Goal: Information Seeking & Learning: Learn about a topic

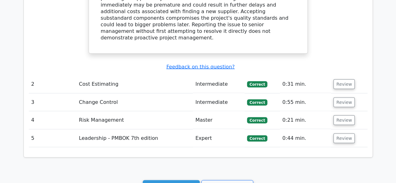
scroll to position [588, 0]
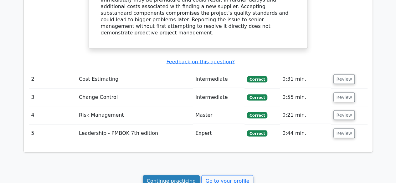
click at [174, 175] on link "Continue practicing" at bounding box center [171, 181] width 57 height 12
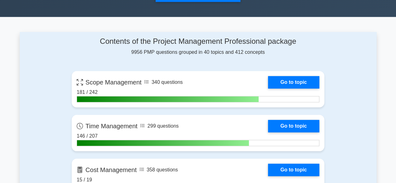
scroll to position [239, 0]
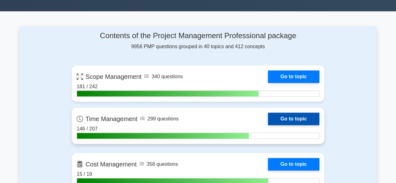
click at [286, 114] on link "Go to topic" at bounding box center [293, 119] width 51 height 13
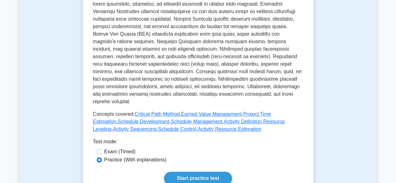
scroll to position [242, 0]
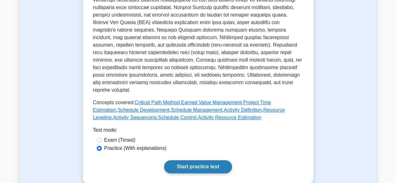
click at [205, 160] on link "Start practice test" at bounding box center [198, 166] width 68 height 13
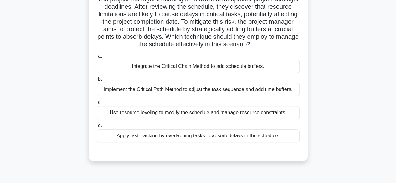
scroll to position [52, 0]
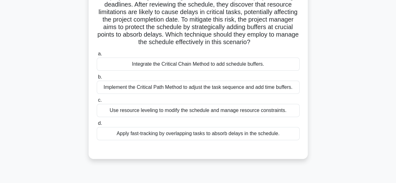
click at [203, 117] on div "Use resource leveling to modify the schedule and manage resource constraints." at bounding box center [198, 110] width 203 height 13
click at [97, 102] on input "c. Use resource leveling to modify the schedule and manage resource constraints." at bounding box center [97, 100] width 0 height 4
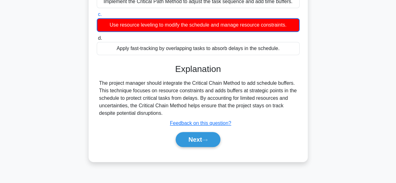
scroll to position [141, 0]
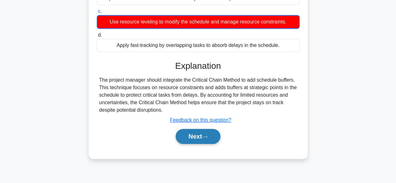
click at [212, 144] on button "Next" at bounding box center [197, 136] width 45 height 15
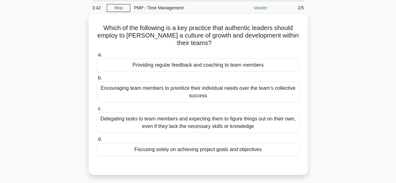
scroll to position [22, 0]
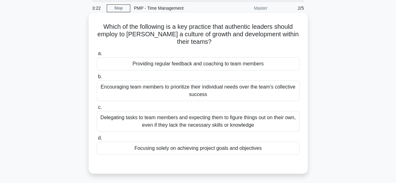
click at [251, 64] on div "Providing regular feedback and coaching to team members" at bounding box center [198, 63] width 203 height 13
click at [97, 56] on input "a. Providing regular feedback and coaching to team members" at bounding box center [97, 54] width 0 height 4
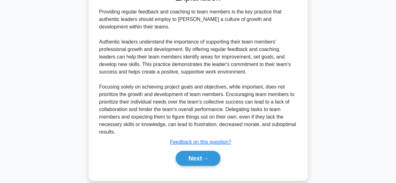
scroll to position [196, 0]
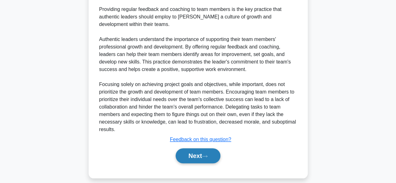
click at [218, 153] on button "Next" at bounding box center [197, 155] width 45 height 15
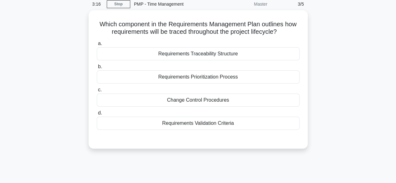
scroll to position [24, 0]
click at [235, 54] on div "Requirements Traceability Structure" at bounding box center [198, 54] width 203 height 13
click at [97, 46] on input "a. Requirements Traceability Structure" at bounding box center [97, 44] width 0 height 4
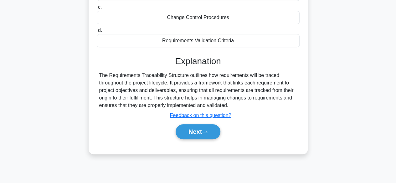
scroll to position [155, 0]
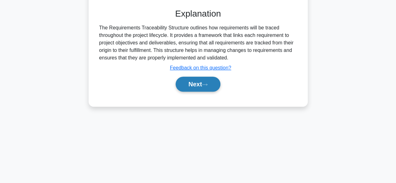
click at [199, 87] on button "Next" at bounding box center [197, 84] width 45 height 15
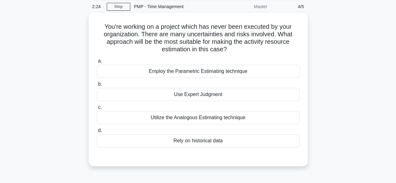
scroll to position [26, 0]
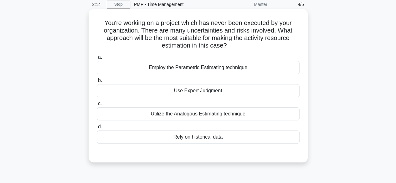
click at [238, 91] on div "Use Expert Judgment" at bounding box center [198, 90] width 203 height 13
click at [97, 83] on input "b. Use Expert Judgment" at bounding box center [97, 80] width 0 height 4
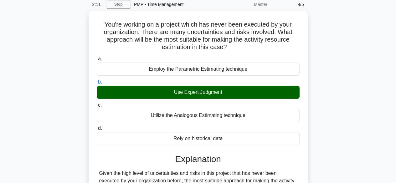
scroll to position [155, 0]
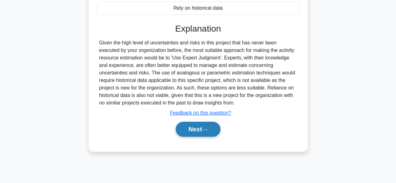
click at [189, 128] on button "Next" at bounding box center [197, 129] width 45 height 15
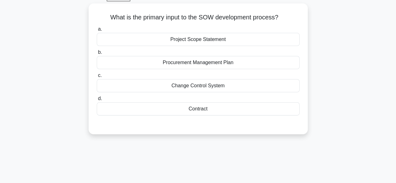
scroll to position [17, 0]
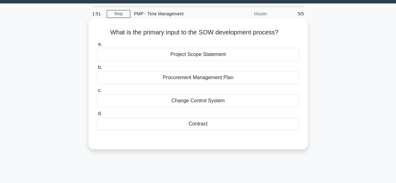
click at [213, 123] on div "Contract" at bounding box center [198, 123] width 203 height 13
click at [97, 116] on input "d. Contract" at bounding box center [97, 114] width 0 height 4
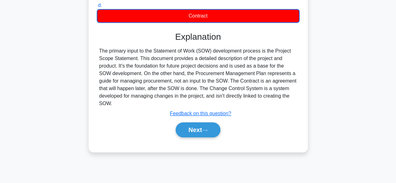
scroll to position [127, 0]
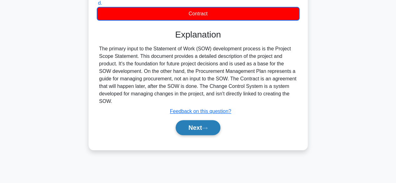
click at [211, 131] on button "Next" at bounding box center [197, 127] width 45 height 15
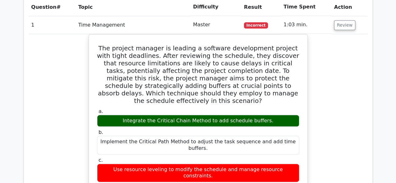
scroll to position [309, 0]
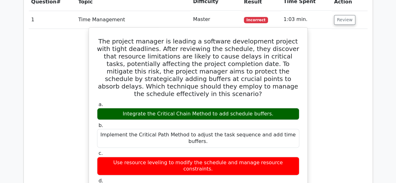
copy div "Integrate the Critical Chain Method to add schedule buffers."
drag, startPoint x: 130, startPoint y: 113, endPoint x: 267, endPoint y: 115, distance: 137.0
click at [267, 115] on div "Integrate the Critical Chain Method to add schedule buffers." at bounding box center [198, 114] width 202 height 12
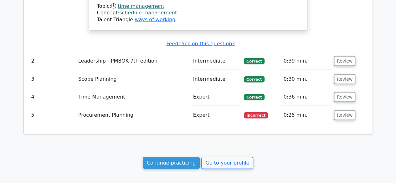
scroll to position [574, 0]
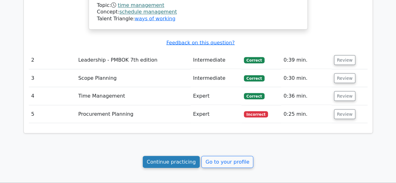
click at [170, 156] on link "Continue practicing" at bounding box center [171, 162] width 57 height 12
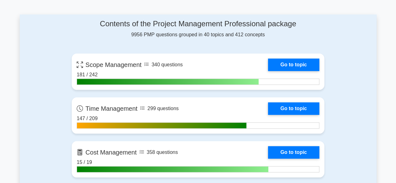
scroll to position [255, 0]
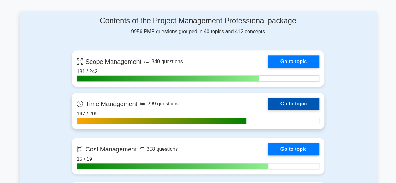
click at [281, 101] on link "Go to topic" at bounding box center [293, 104] width 51 height 13
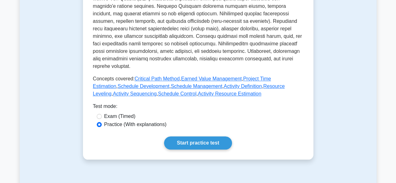
scroll to position [269, 0]
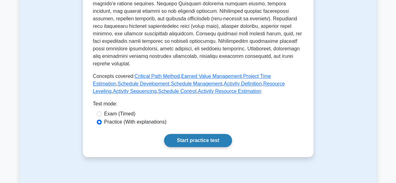
click at [193, 134] on link "Start practice test" at bounding box center [198, 140] width 68 height 13
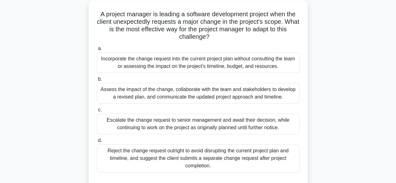
scroll to position [37, 0]
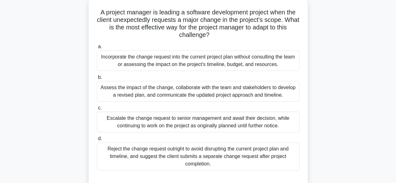
click at [200, 99] on div "Assess the impact of the change, collaborate with the team and stakeholders to …" at bounding box center [198, 91] width 203 height 21
click at [97, 79] on input "b. Assess the impact of the change, collaborate with the team and stakeholders …" at bounding box center [97, 77] width 0 height 4
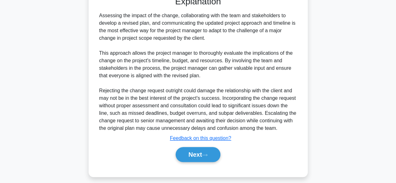
scroll to position [223, 0]
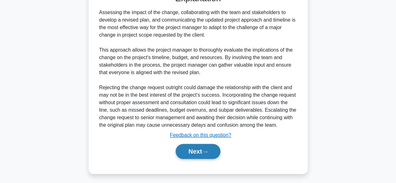
click at [212, 150] on button "Next" at bounding box center [197, 151] width 45 height 15
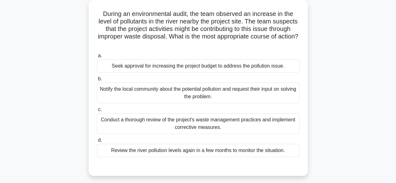
scroll to position [37, 0]
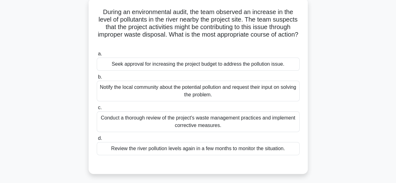
click at [218, 124] on div "Conduct a thorough review of the project's waste management practices and imple…" at bounding box center [198, 121] width 203 height 21
click at [97, 110] on input "c. Conduct a thorough review of the project's waste management practices and im…" at bounding box center [97, 108] width 0 height 4
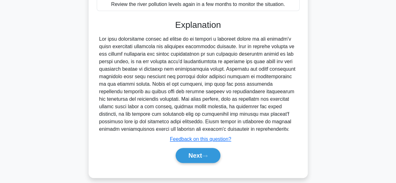
scroll to position [187, 0]
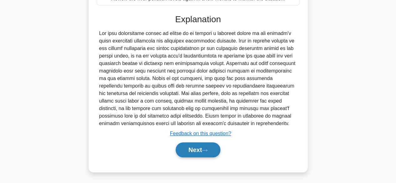
click at [182, 151] on button "Next" at bounding box center [197, 149] width 45 height 15
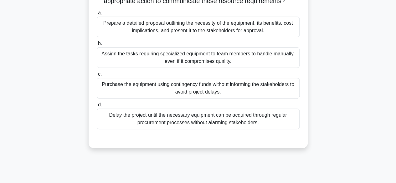
scroll to position [82, 0]
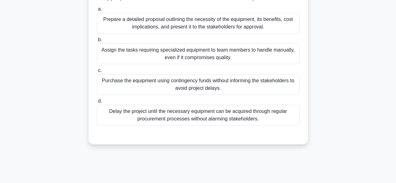
click at [267, 33] on div "Prepare a detailed proposal outlining the necessity of the equipment, its benef…" at bounding box center [198, 23] width 203 height 21
click at [97, 11] on input "a. Prepare a detailed proposal outlining the necessity of the equipment, its be…" at bounding box center [97, 9] width 0 height 4
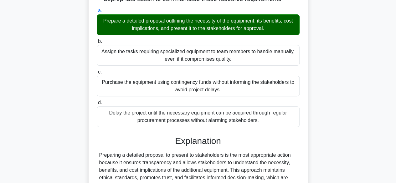
scroll to position [187, 0]
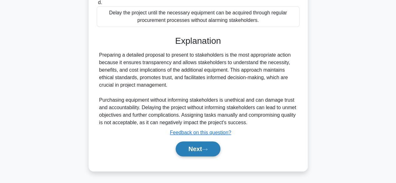
click at [204, 149] on button "Next" at bounding box center [197, 148] width 45 height 15
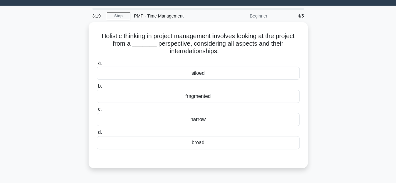
scroll to position [14, 0]
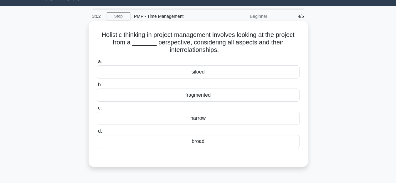
click at [205, 141] on div "broad" at bounding box center [198, 141] width 203 height 13
click at [97, 133] on input "d. broad" at bounding box center [97, 131] width 0 height 4
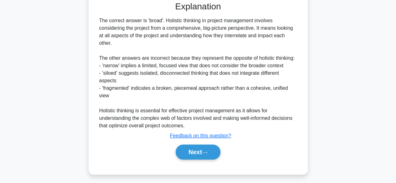
scroll to position [172, 0]
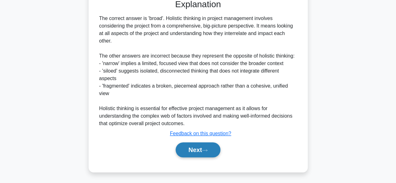
click at [196, 152] on button "Next" at bounding box center [197, 149] width 45 height 15
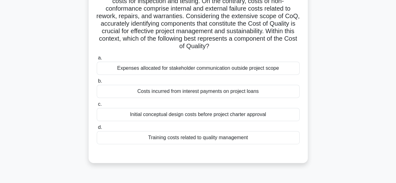
scroll to position [102, 0]
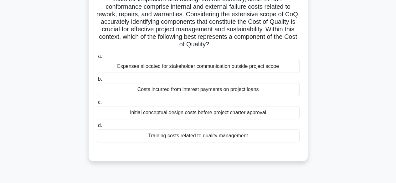
click at [255, 137] on div "Training costs related to quality management" at bounding box center [198, 135] width 203 height 13
click at [97, 128] on input "d. Training costs related to quality management" at bounding box center [97, 126] width 0 height 4
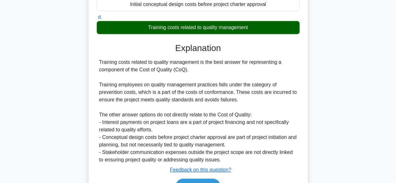
scroll to position [247, 0]
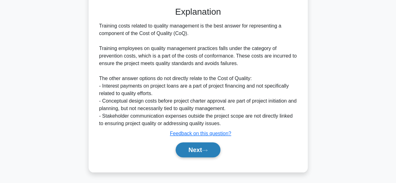
click at [195, 146] on button "Next" at bounding box center [197, 149] width 45 height 15
